Goal: Information Seeking & Learning: Check status

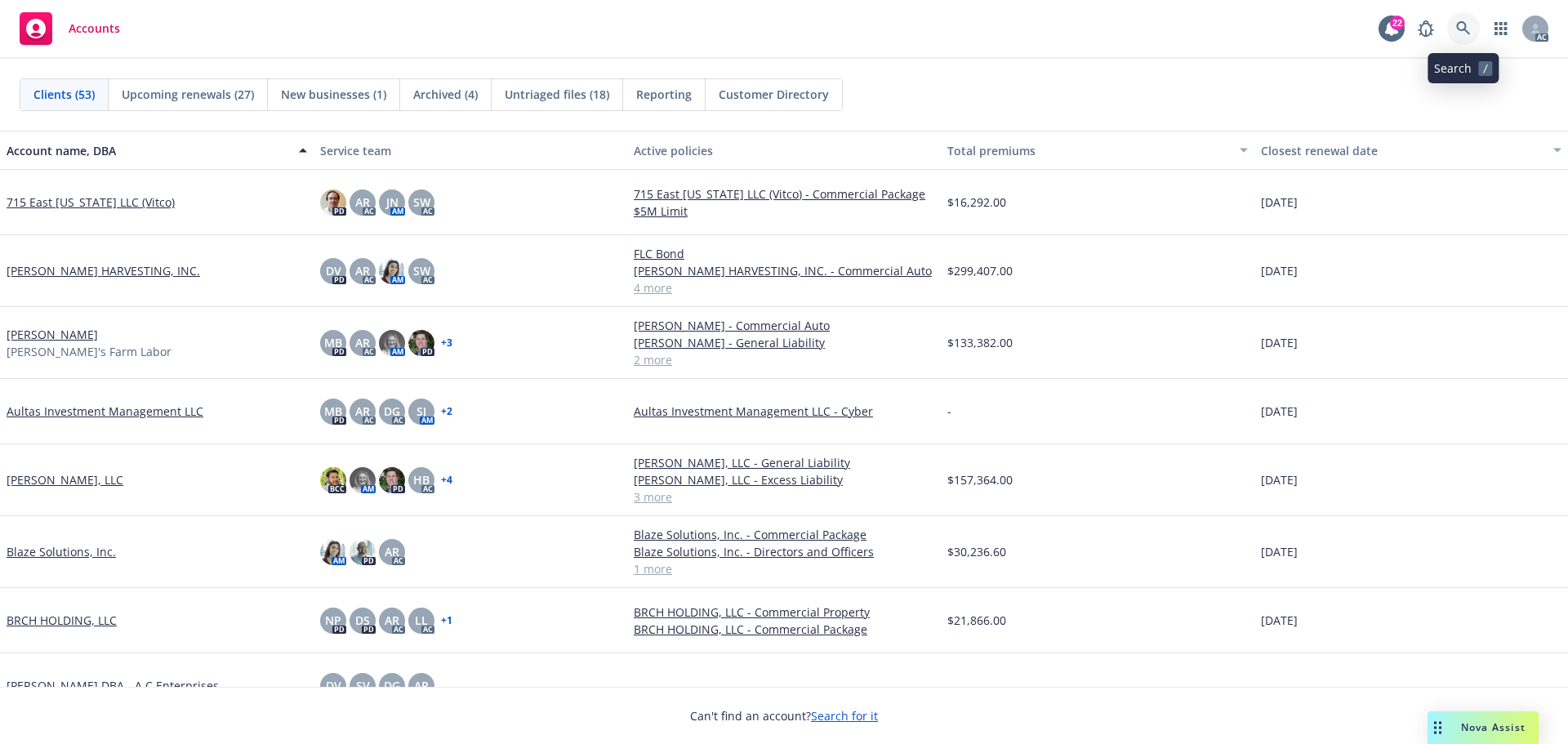
click at [1455, 24] on link at bounding box center [1463, 28] width 33 height 33
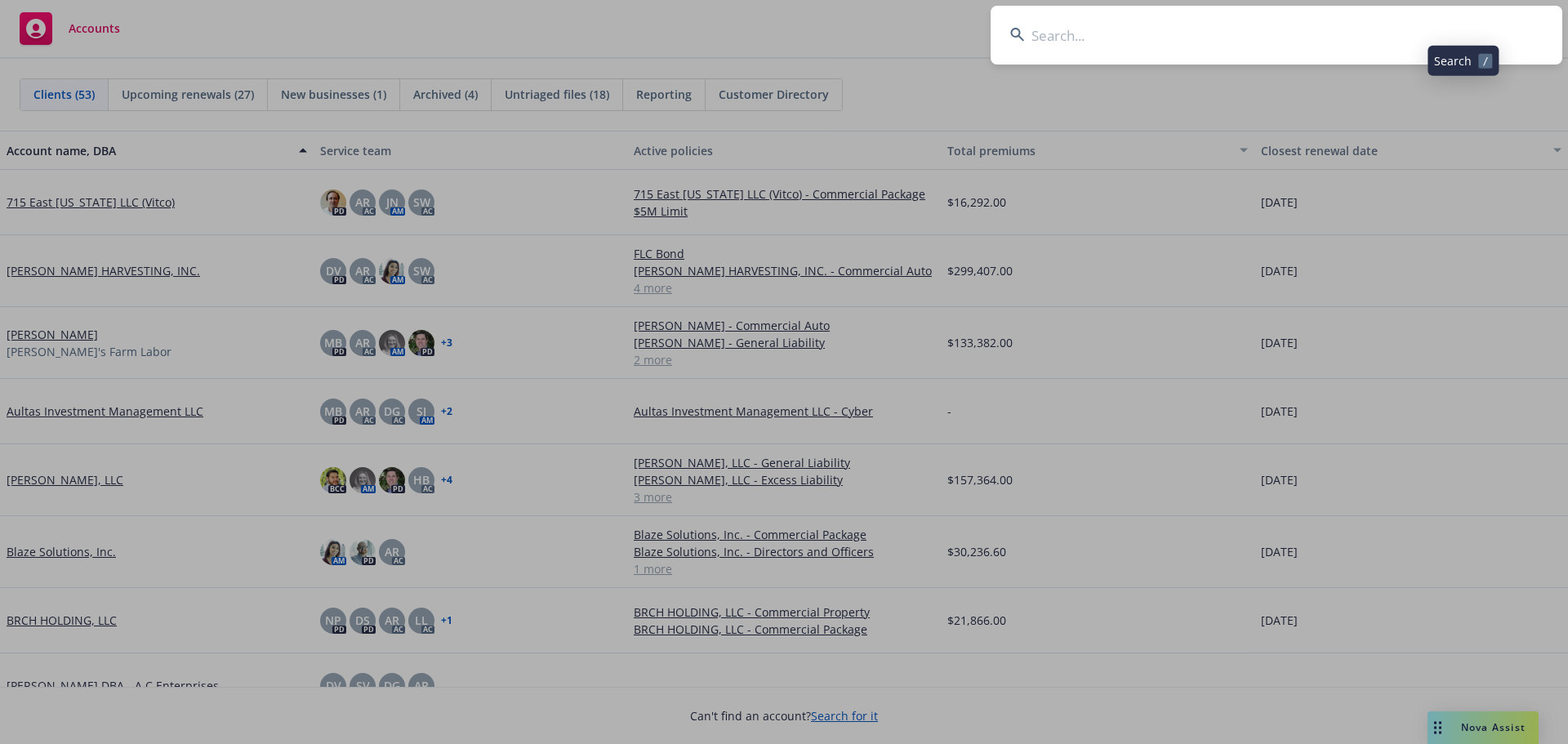
click at [1313, 37] on input at bounding box center [1275, 35] width 571 height 58
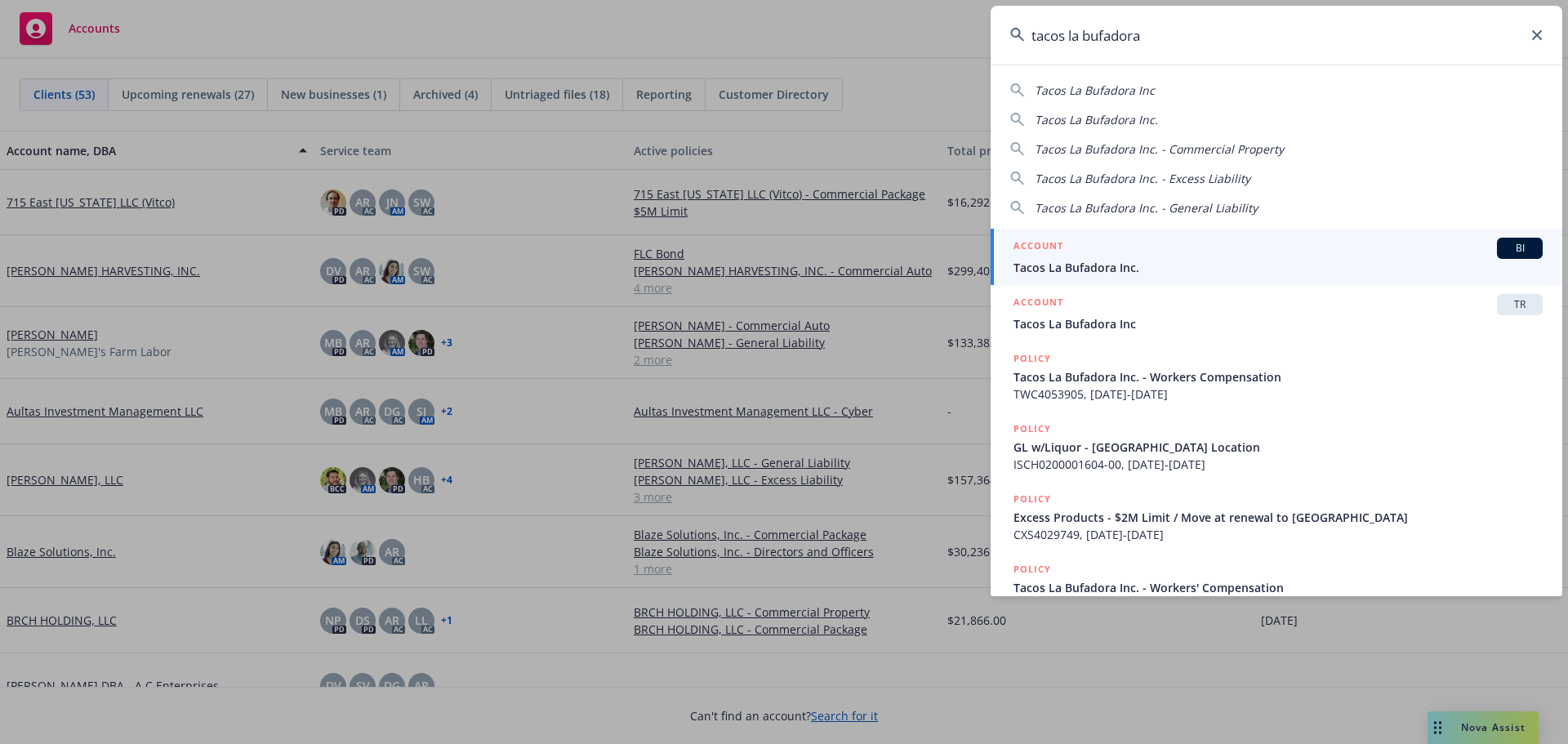
type input "tacos la bufadora"
click at [1112, 253] on div "ACCOUNT BI" at bounding box center [1278, 248] width 529 height 22
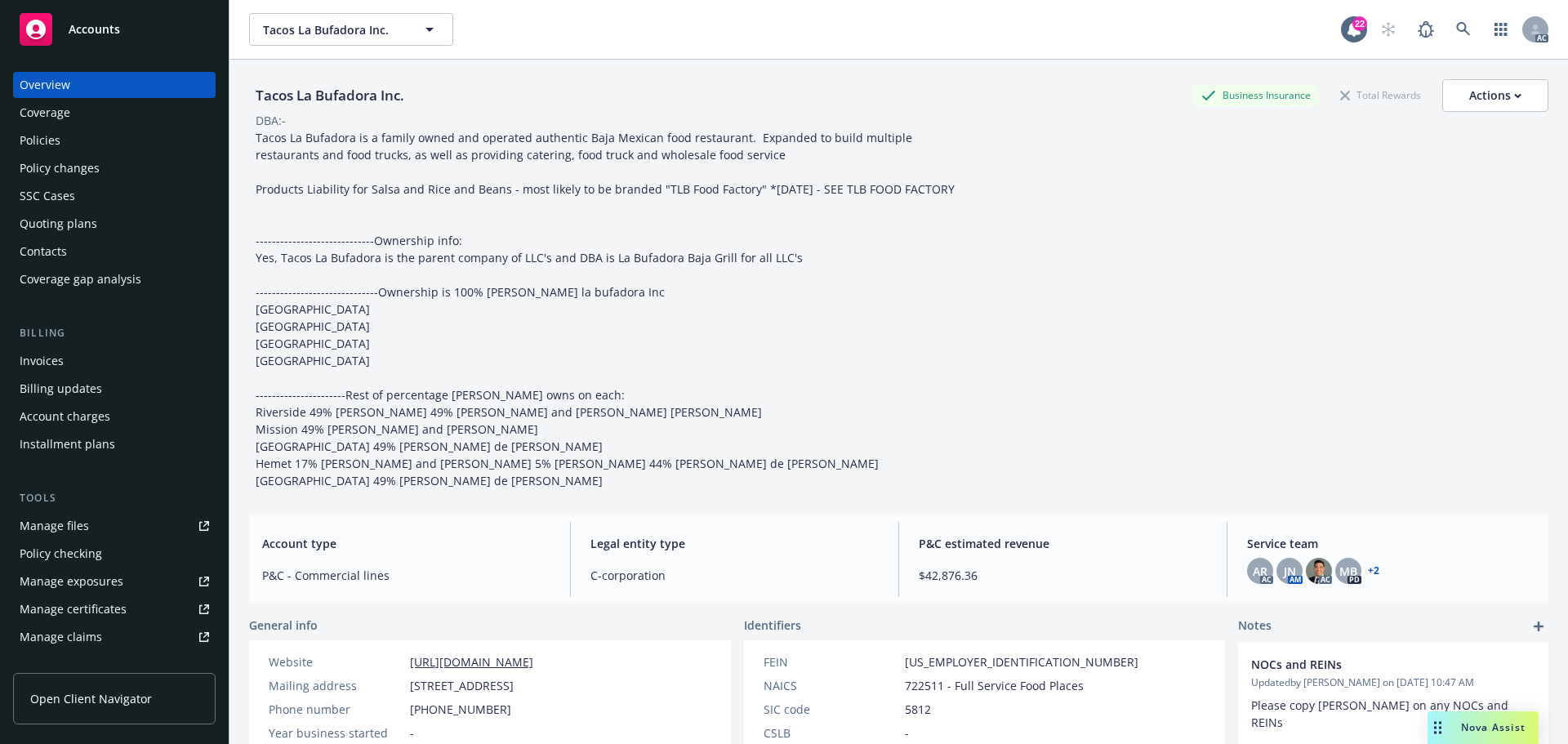
click at [58, 145] on div "Policies" at bounding box center [40, 140] width 40 height 26
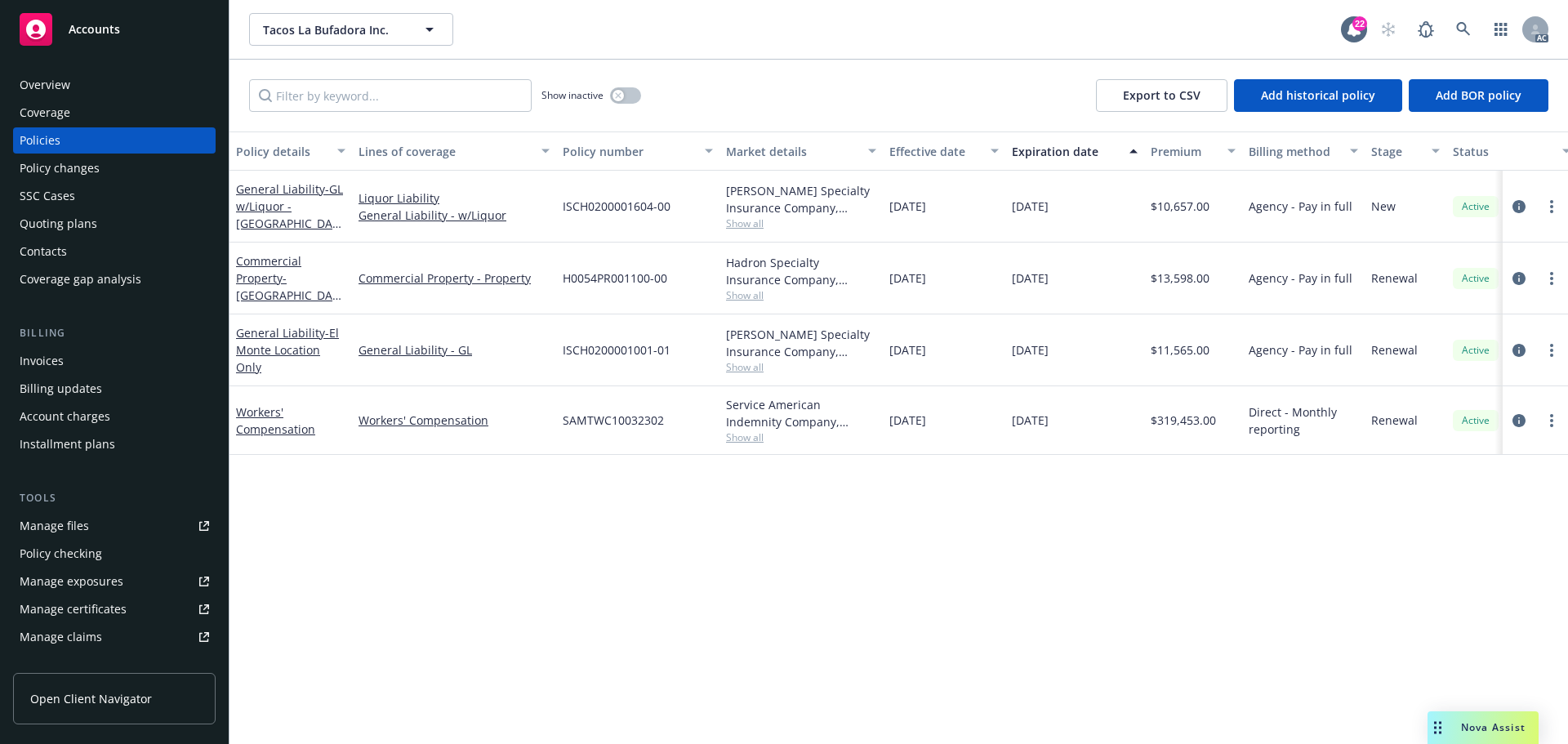
click at [743, 437] on span "Show all" at bounding box center [801, 437] width 151 height 14
click at [355, 558] on div "Policy details Lines of coverage Policy number Market details Effective date Ex…" at bounding box center [899, 438] width 1338 height 613
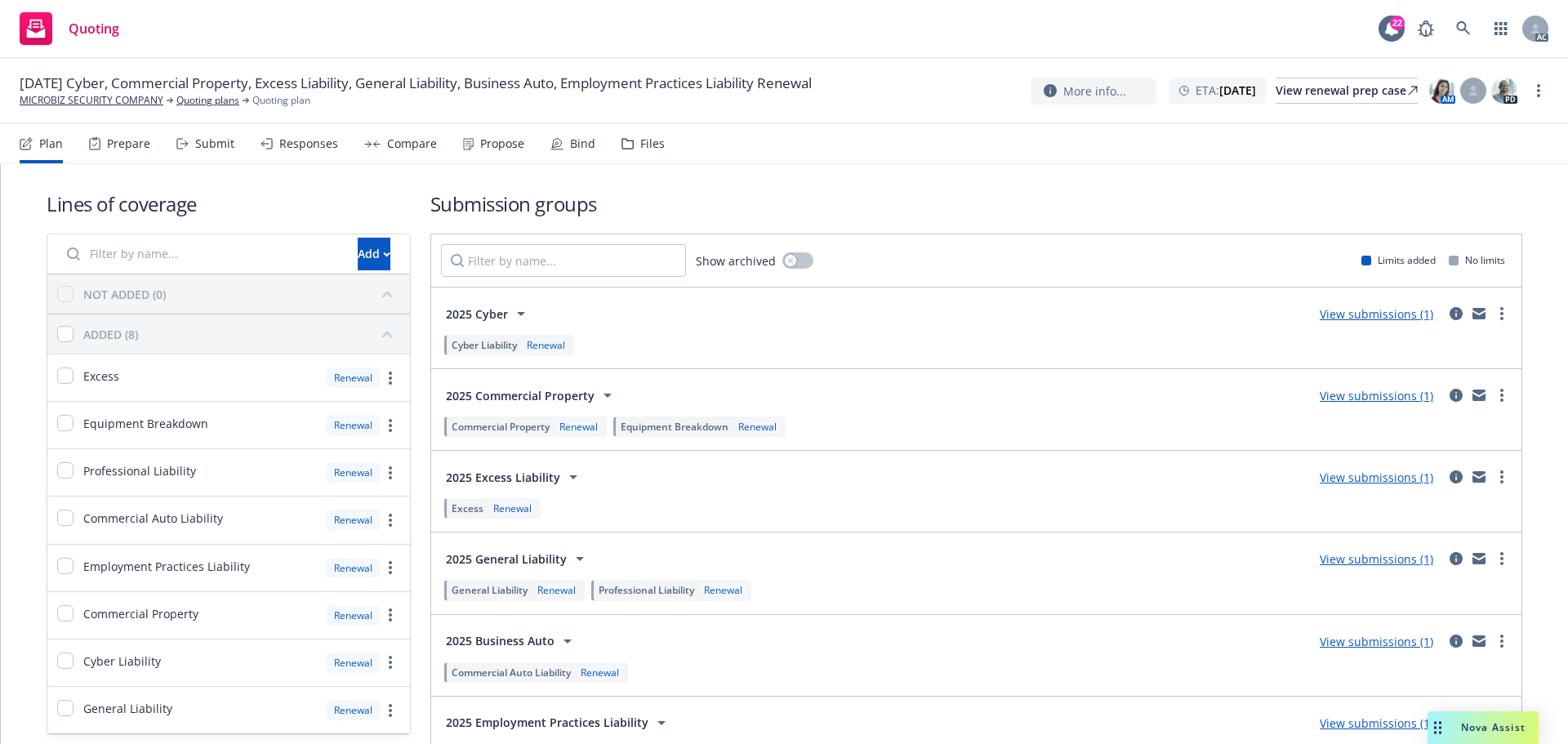
click at [126, 151] on div "Prepare" at bounding box center [120, 144] width 61 height 40
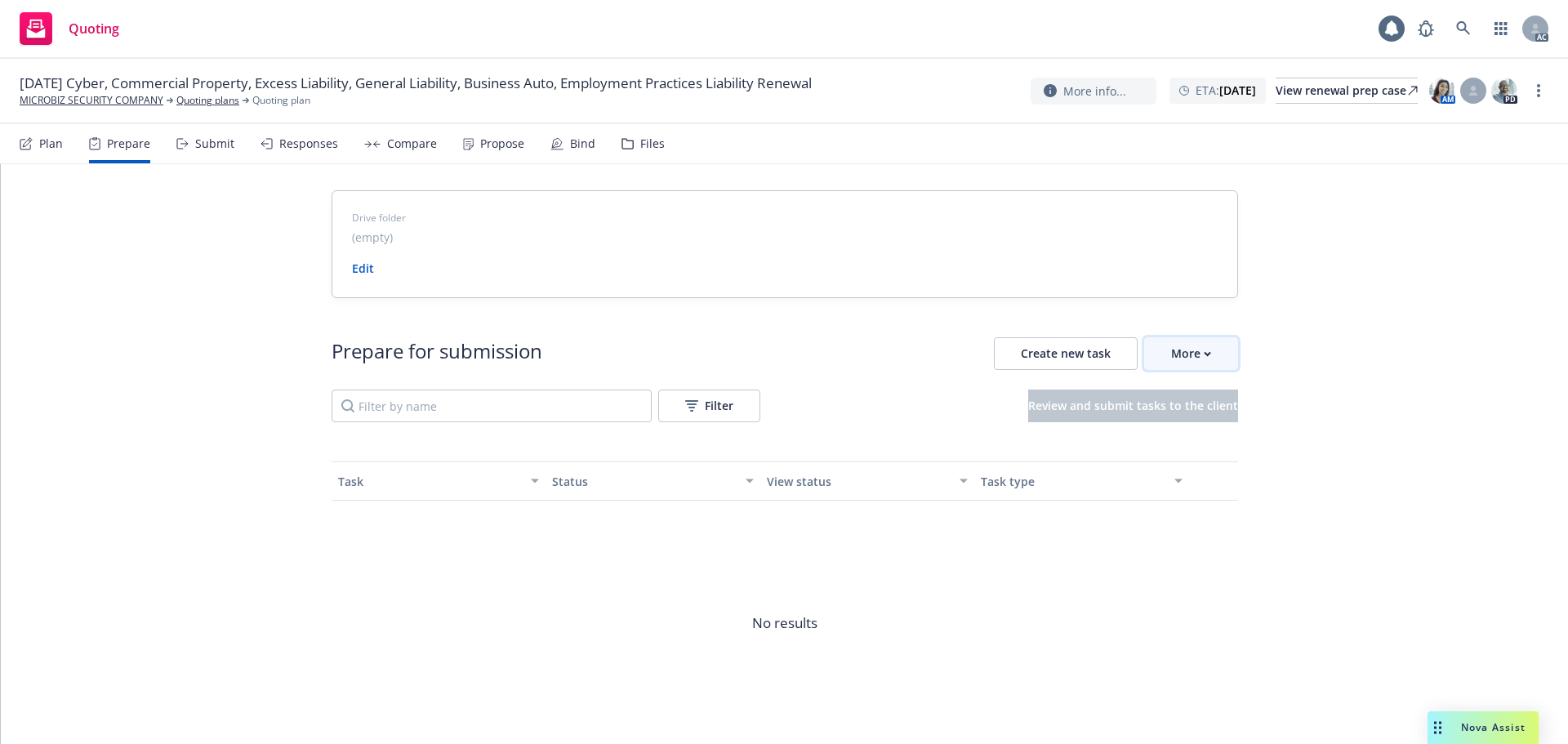
click at [1157, 348] on button "More" at bounding box center [1191, 353] width 94 height 33
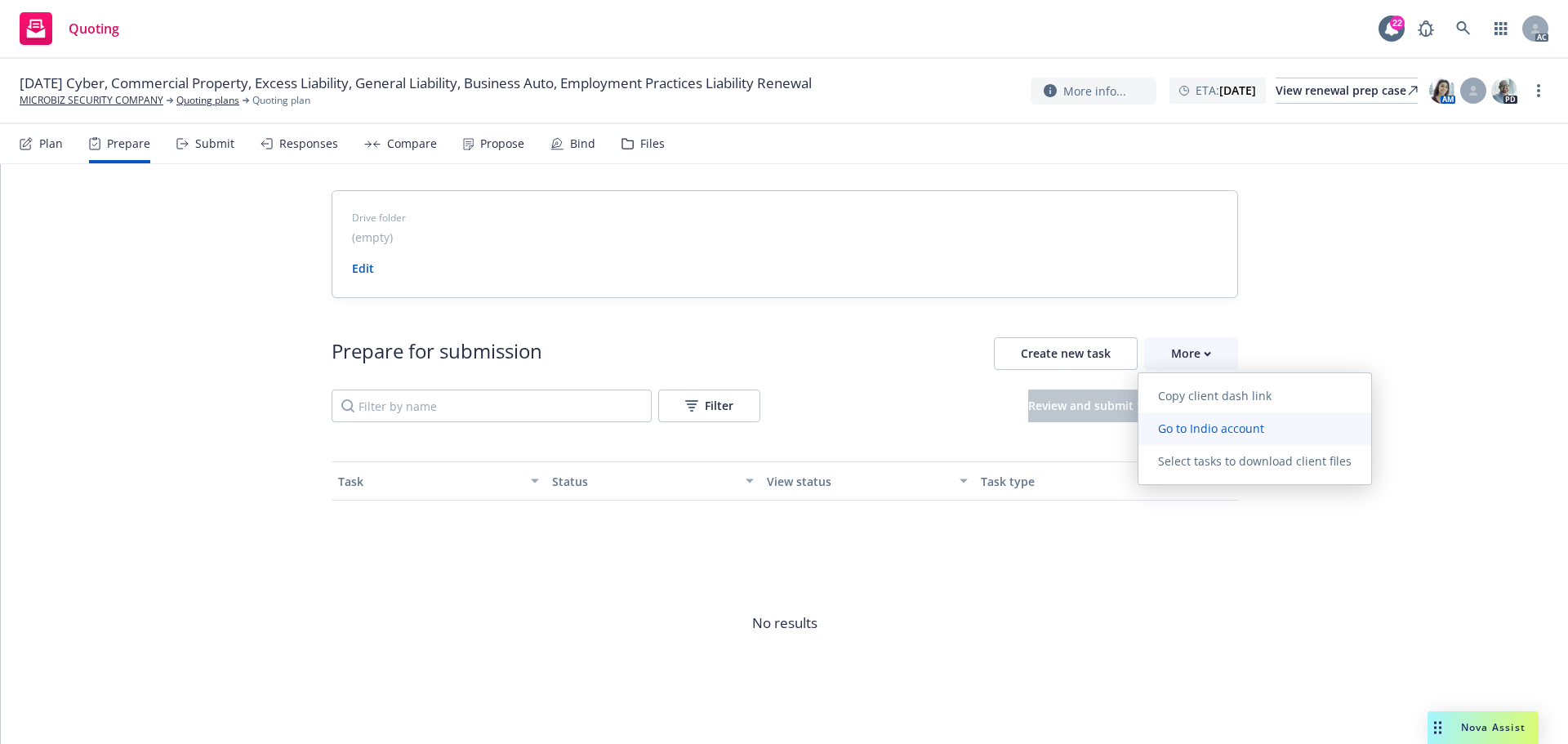
click at [1185, 427] on span "Go to Indio account" at bounding box center [1210, 429] width 145 height 15
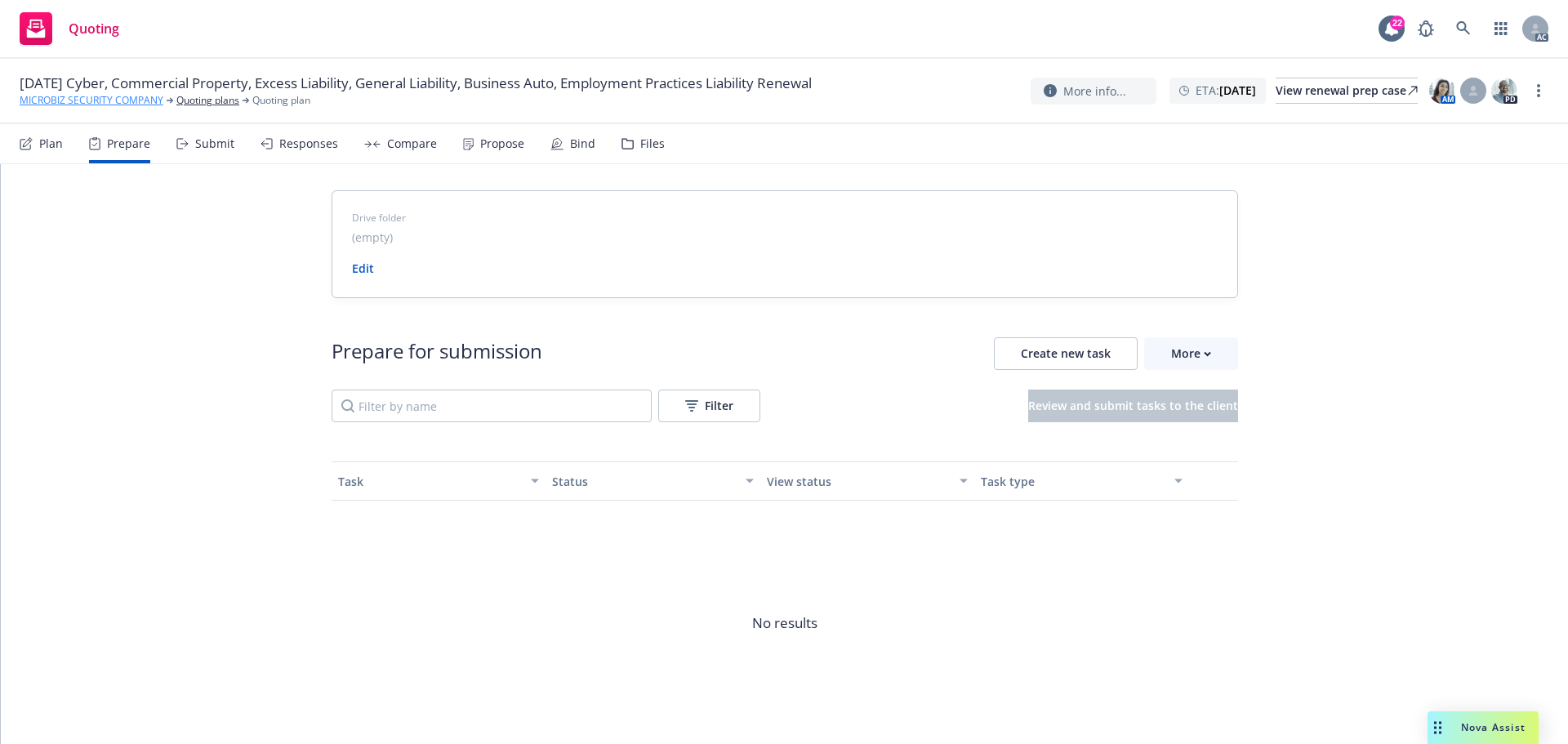
click at [124, 100] on link "MICROBIZ SECURITY COMPANY" at bounding box center [91, 101] width 144 height 15
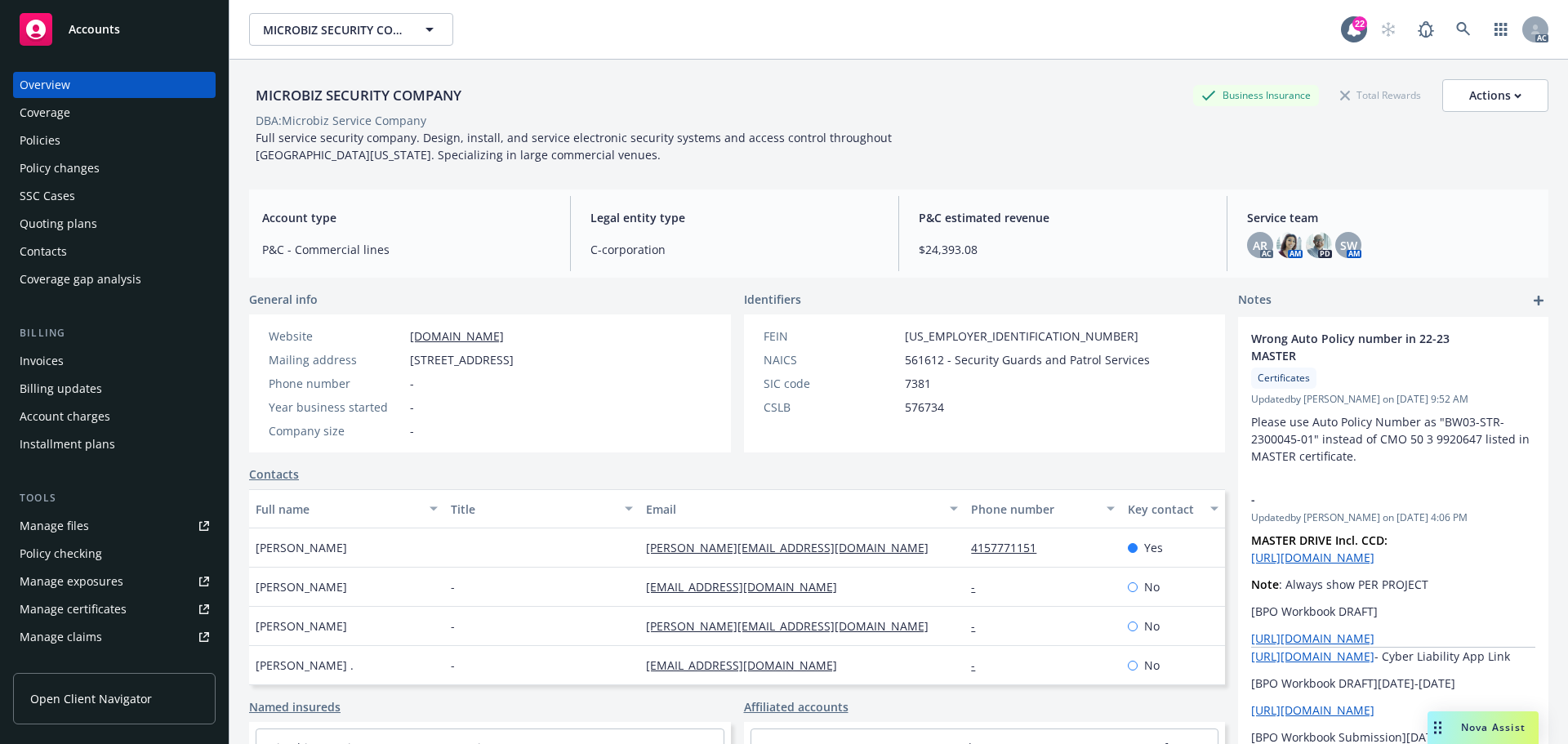
click at [53, 138] on div "Policies" at bounding box center [40, 140] width 40 height 26
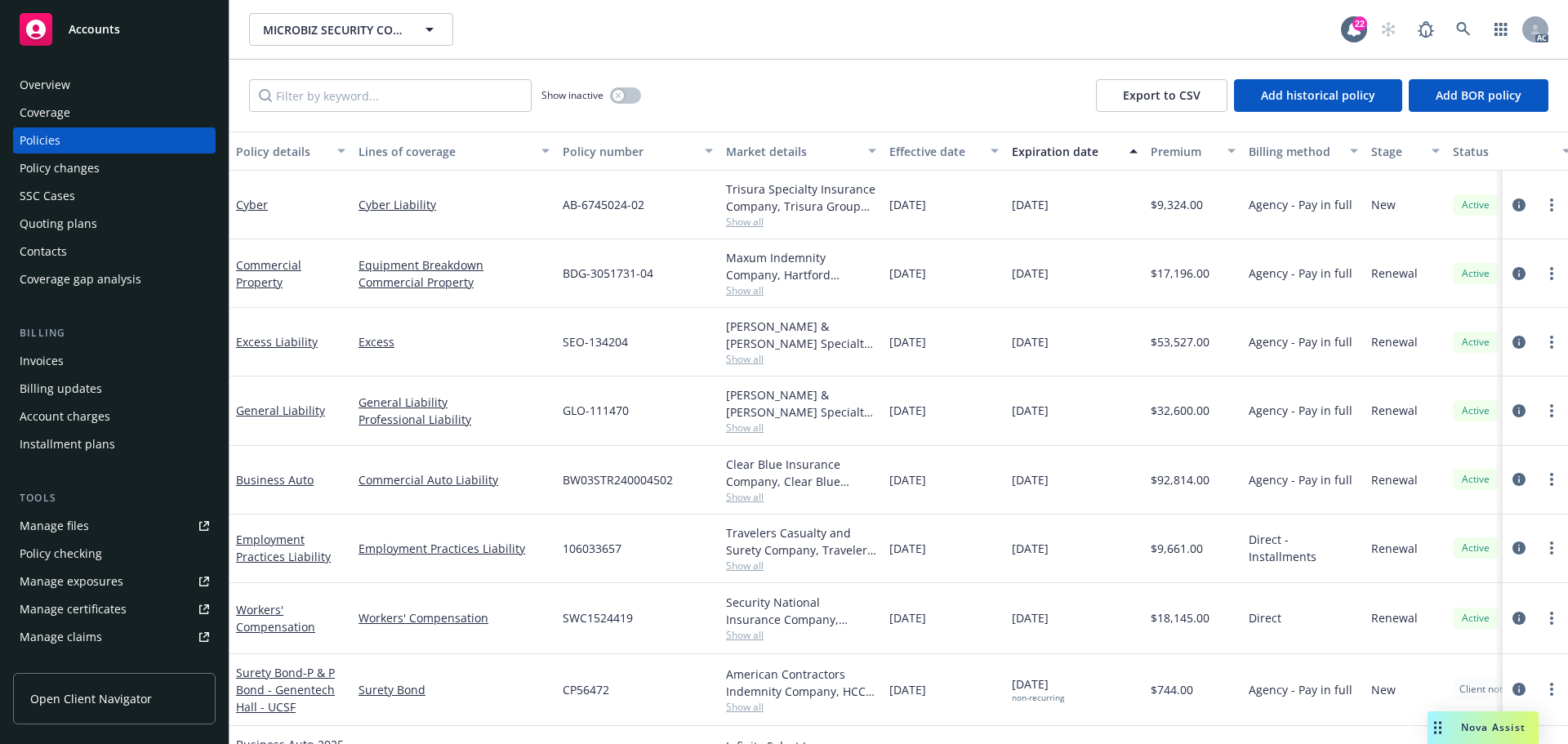
click at [96, 176] on div "Policy changes" at bounding box center [59, 169] width 80 height 26
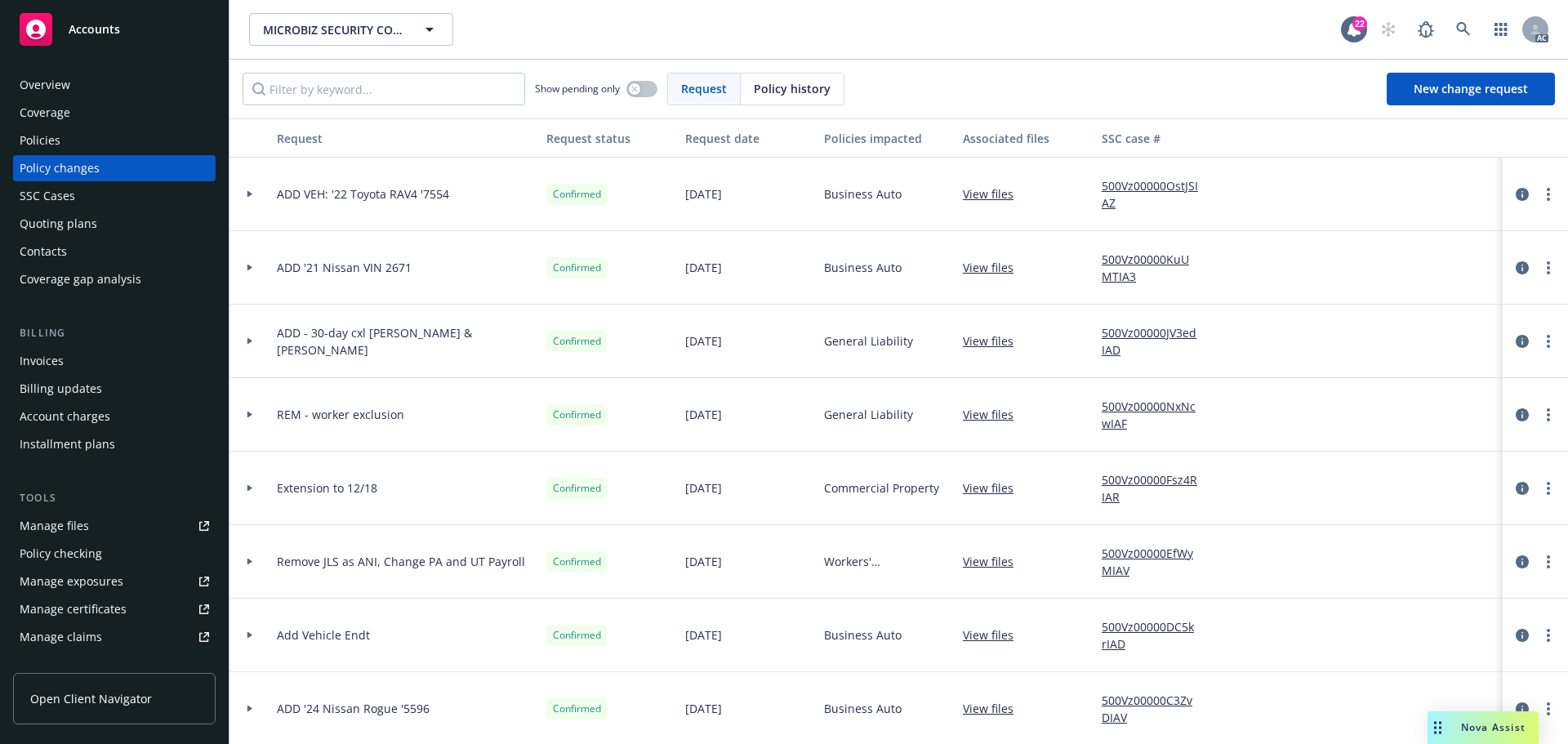
click at [248, 415] on icon at bounding box center [249, 414] width 5 height 7
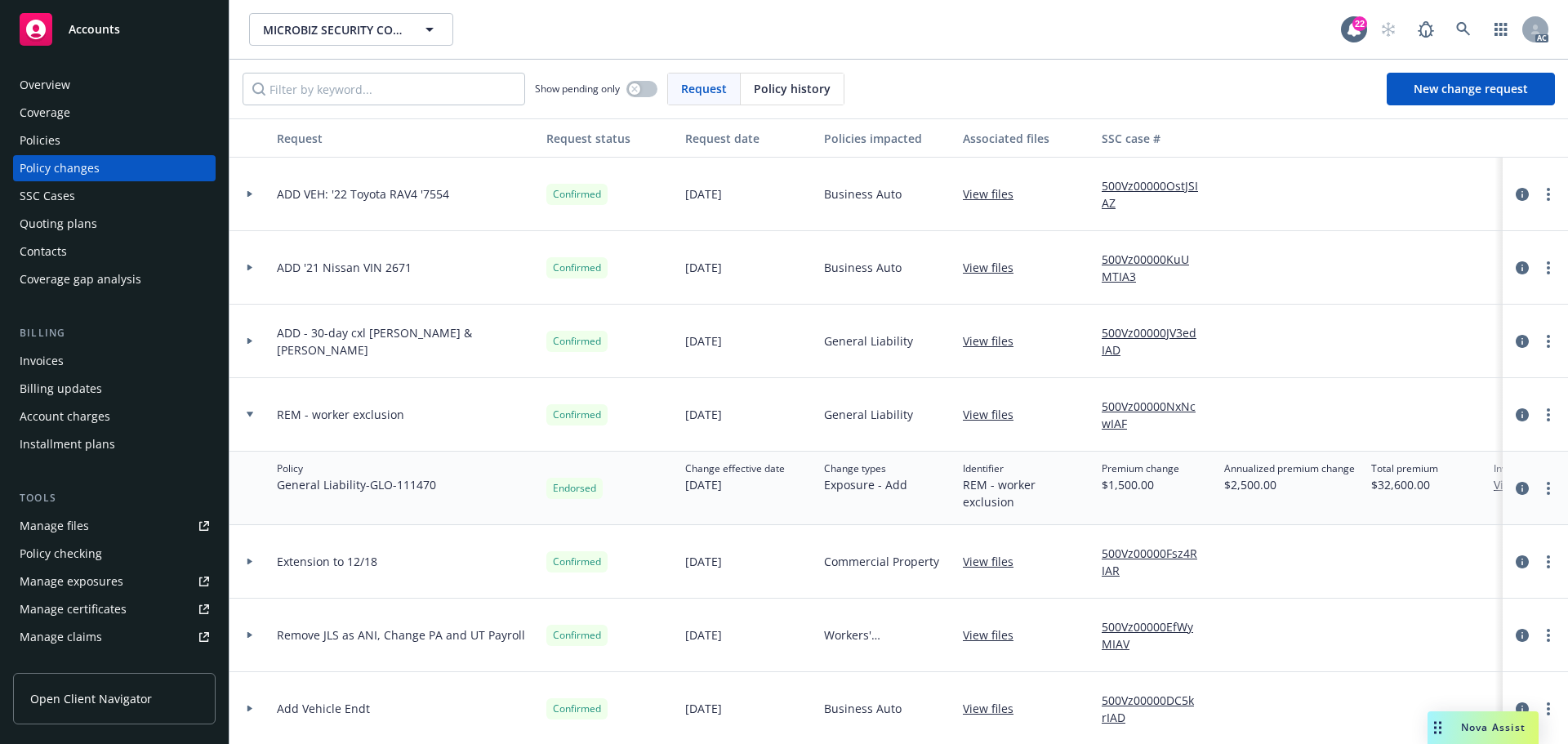
click at [250, 341] on icon at bounding box center [249, 341] width 5 height 7
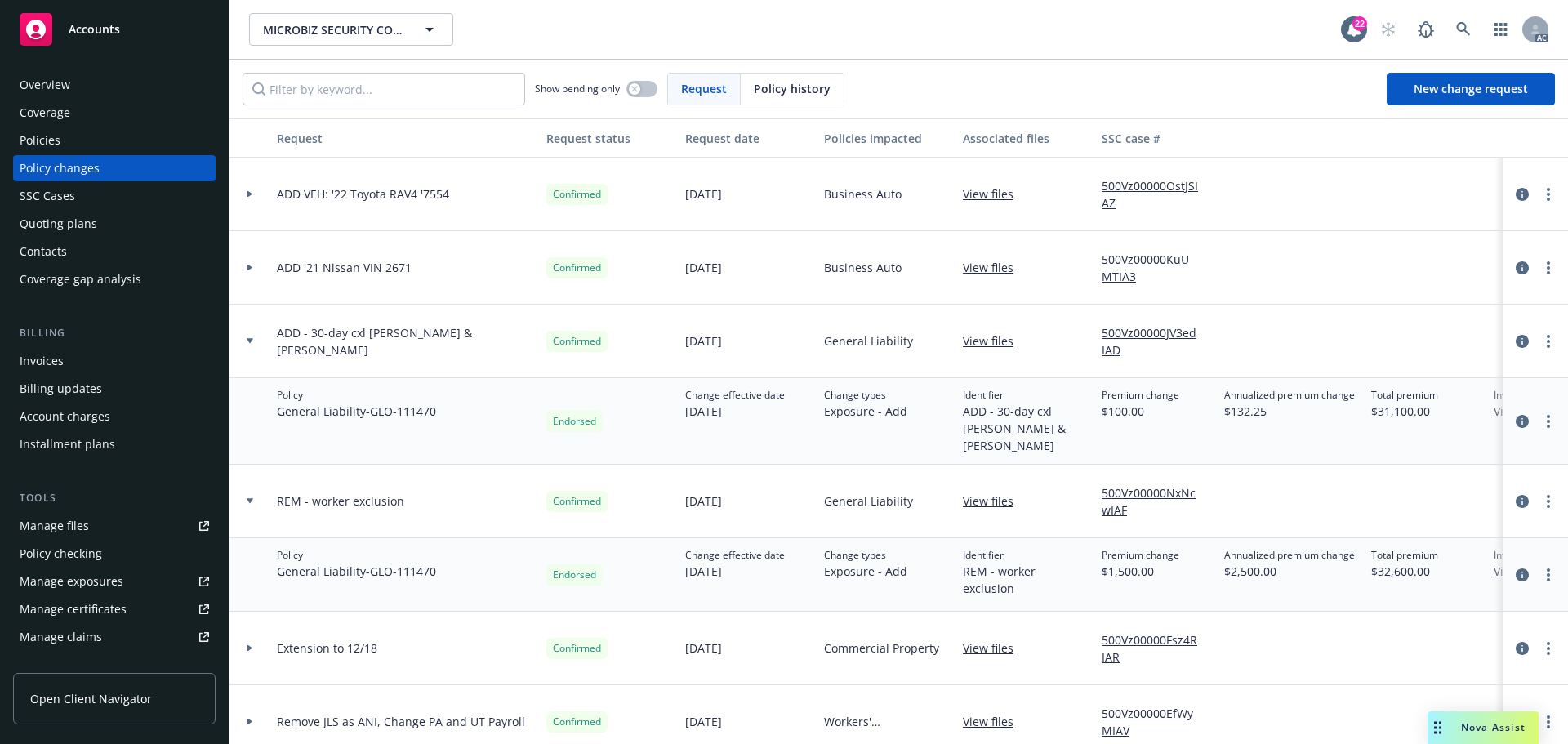
click at [252, 274] on div at bounding box center [249, 268] width 40 height 73
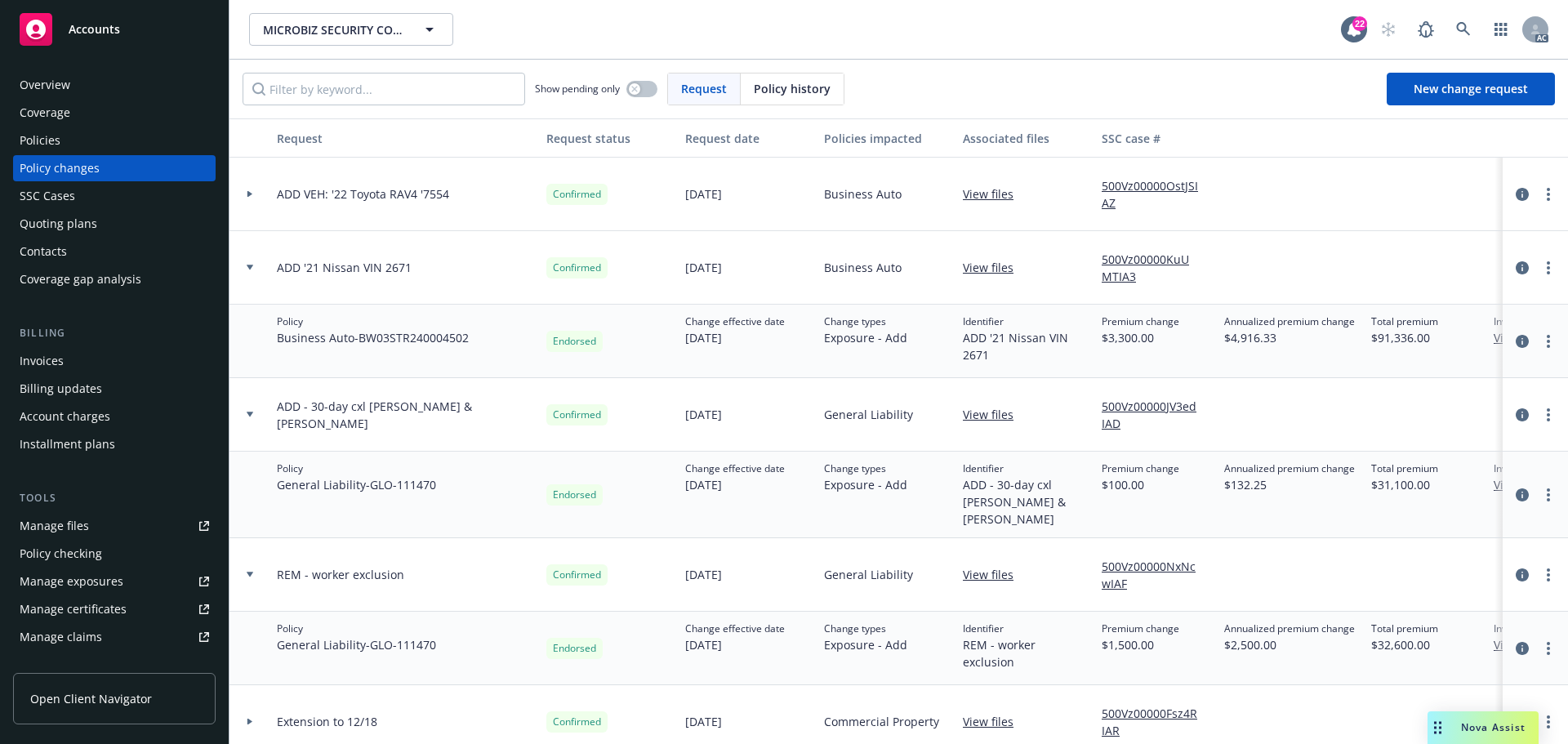
click at [254, 197] on div at bounding box center [249, 194] width 40 height 73
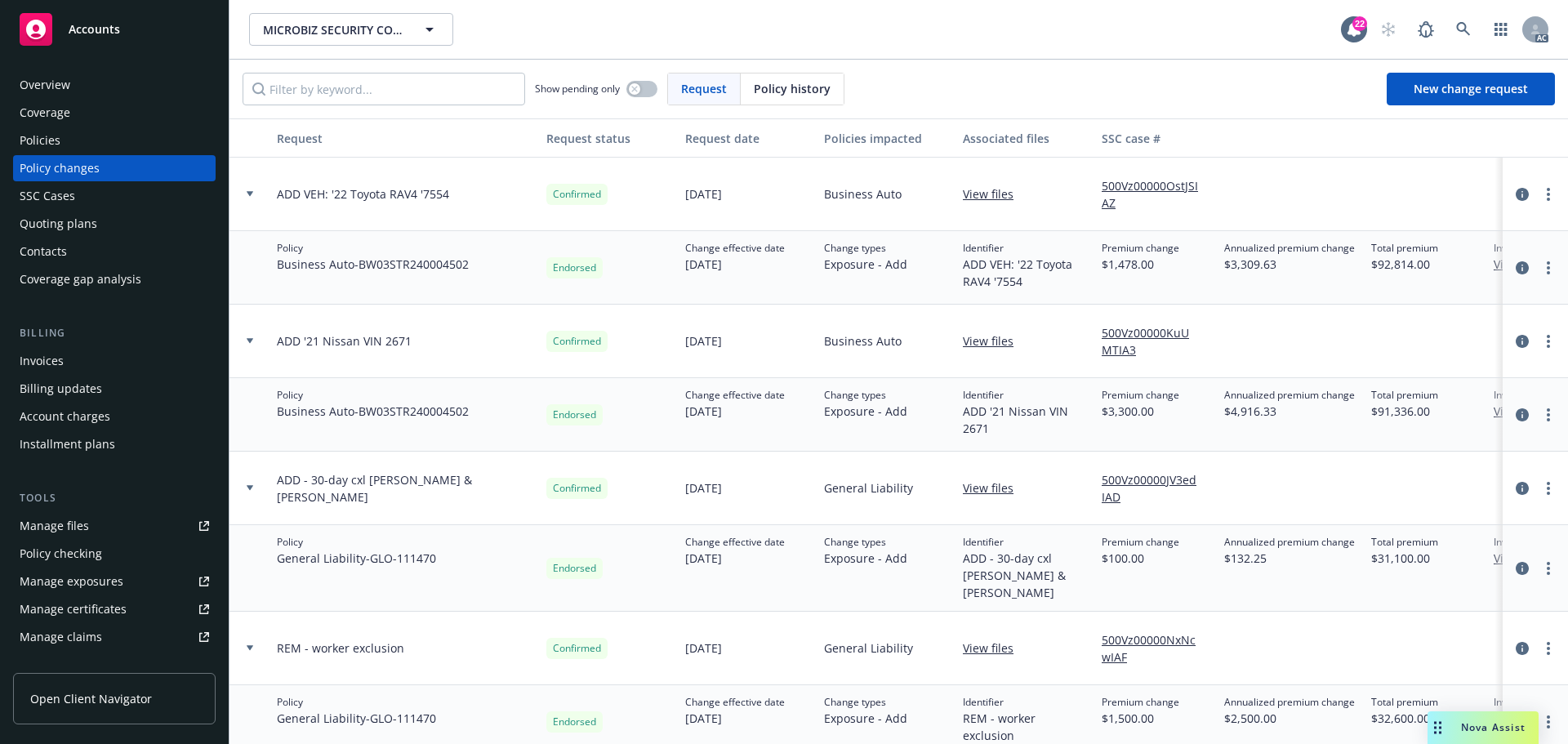
click at [32, 136] on div "Policies" at bounding box center [40, 140] width 40 height 26
